Goal: Task Accomplishment & Management: Use online tool/utility

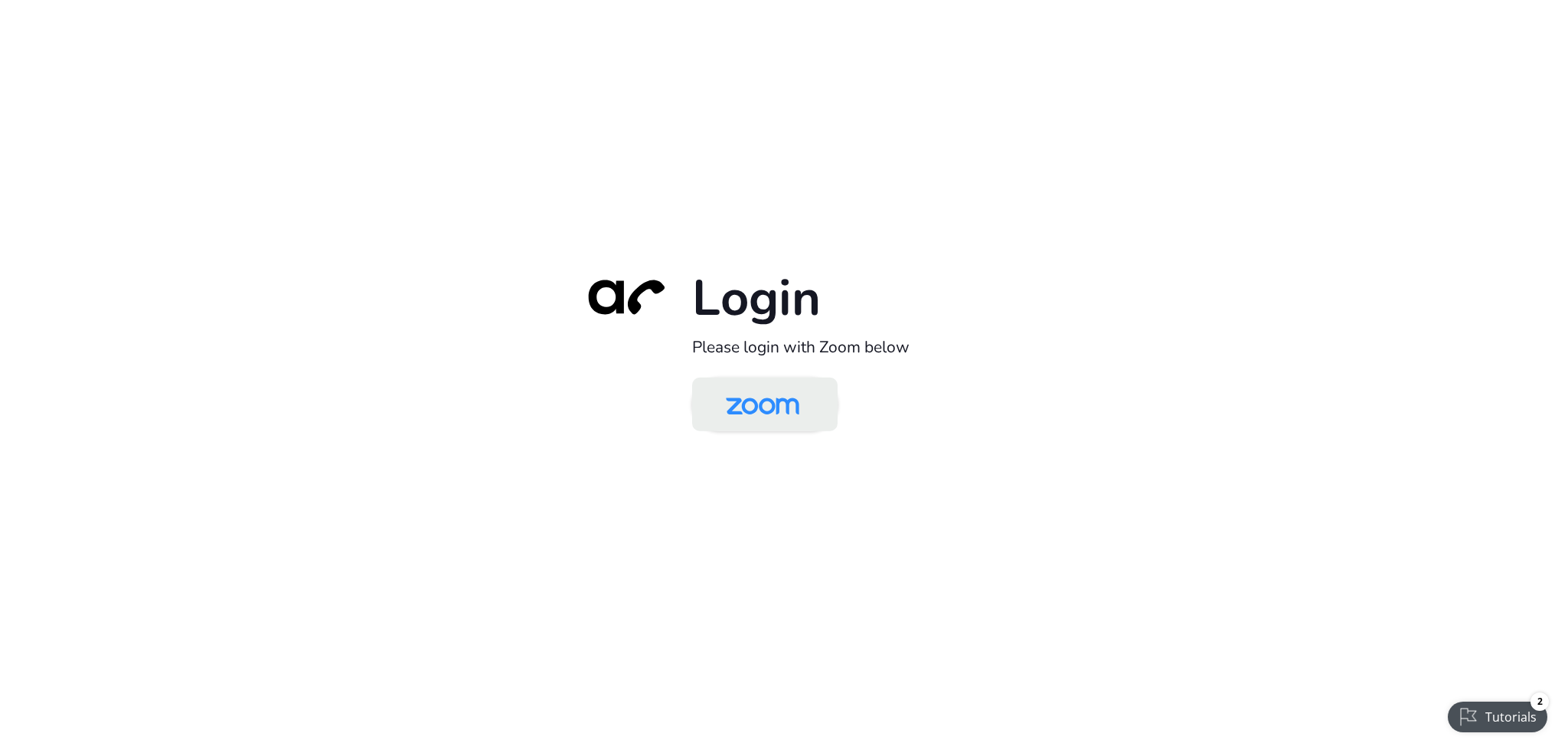
click at [786, 404] on img at bounding box center [762, 405] width 106 height 50
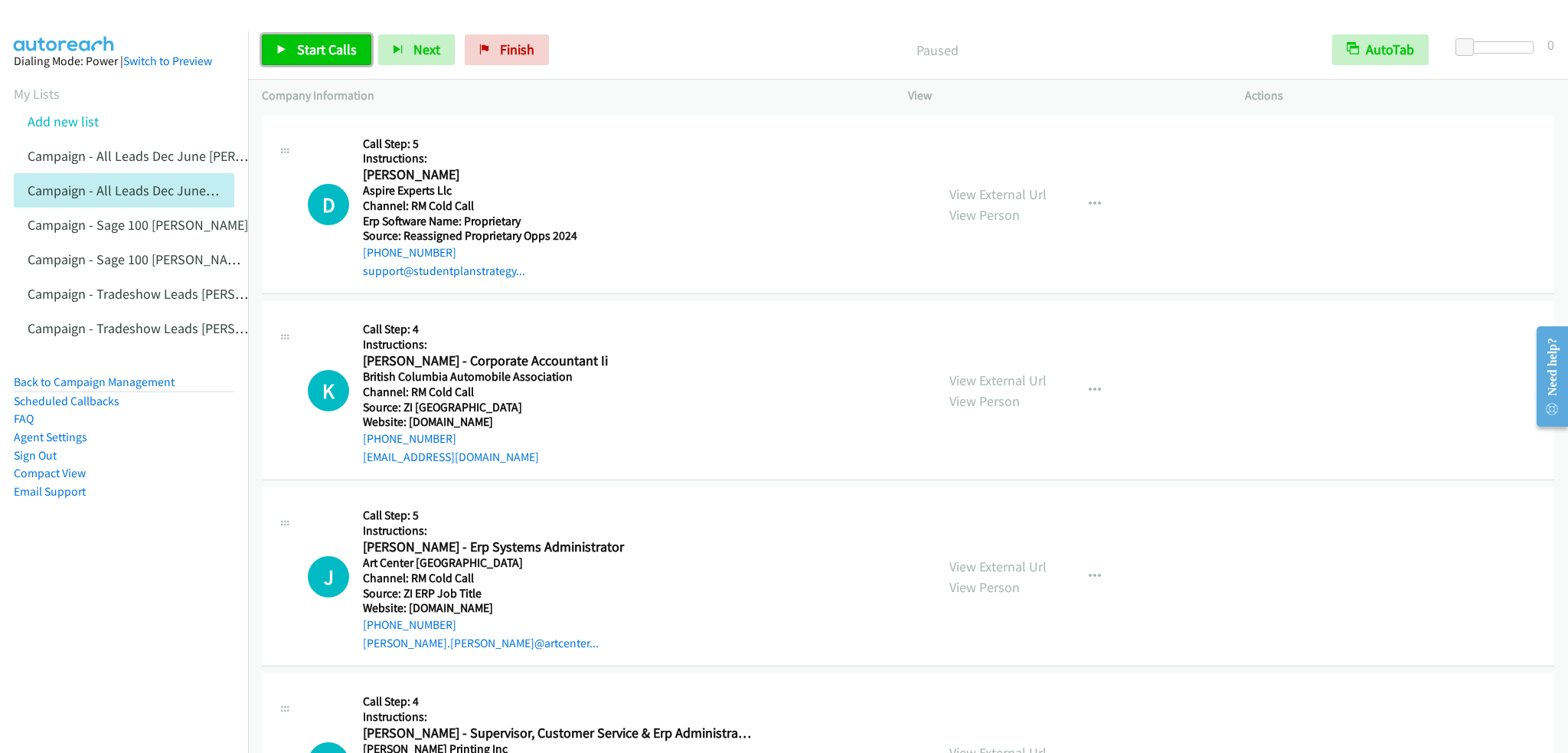
click at [302, 38] on link "Start Calls" at bounding box center [316, 50] width 110 height 31
